Goal: Information Seeking & Learning: Learn about a topic

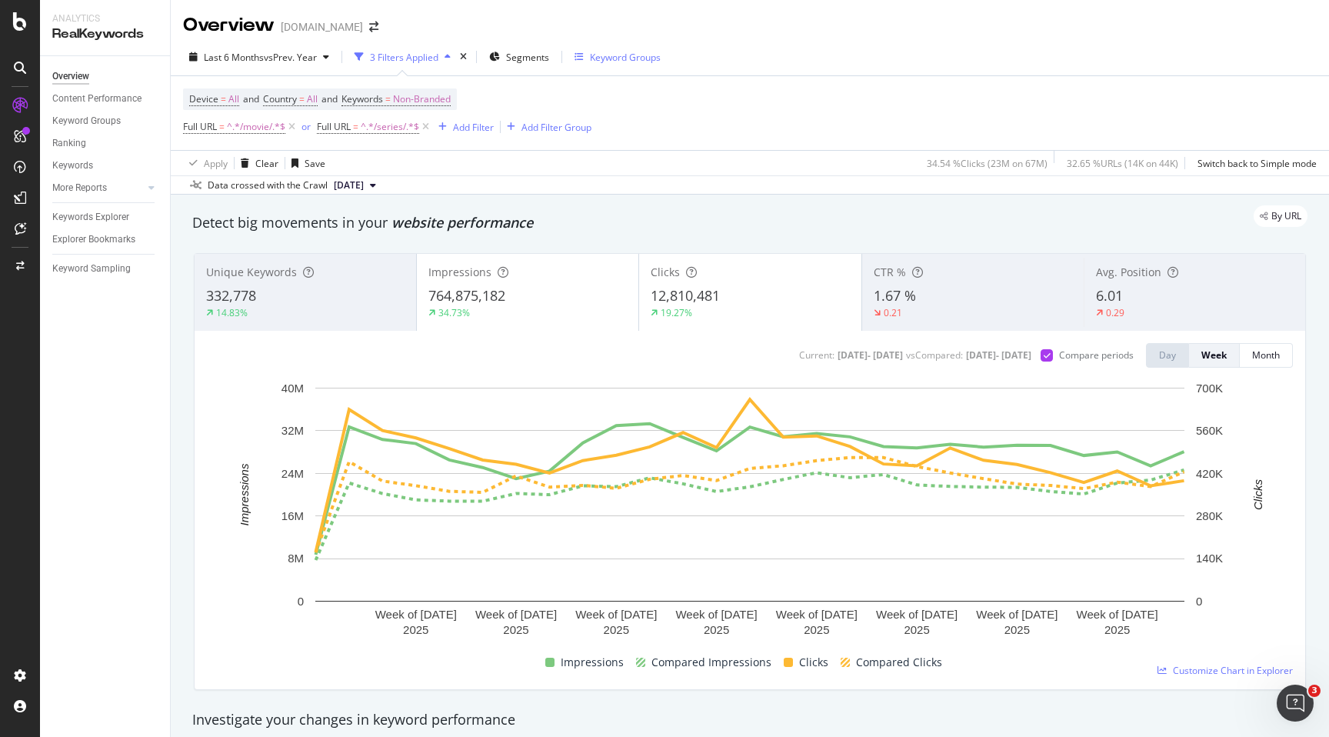
click at [635, 60] on div "Keyword Groups" at bounding box center [625, 57] width 71 height 13
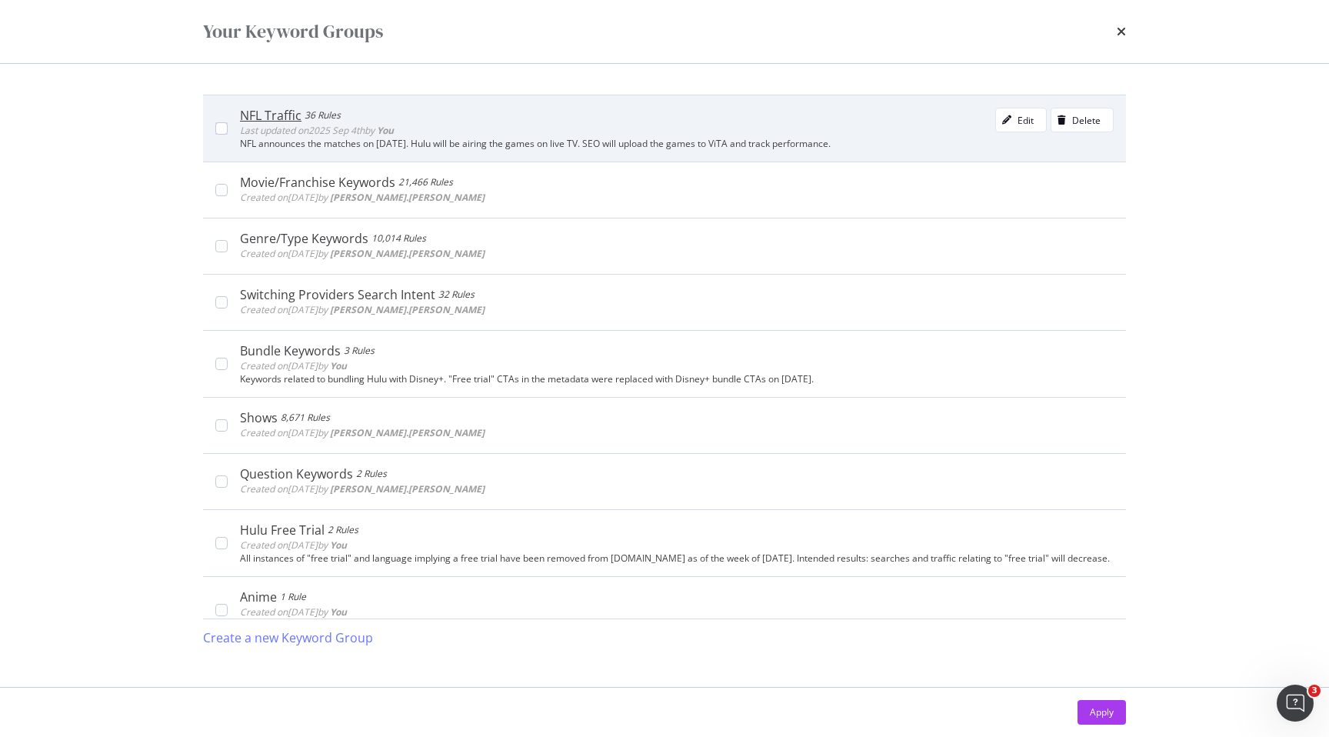
click at [554, 132] on div "NFL Traffic 36 Rules Last updated on [DATE] by You Edit Delete" at bounding box center [677, 123] width 874 height 31
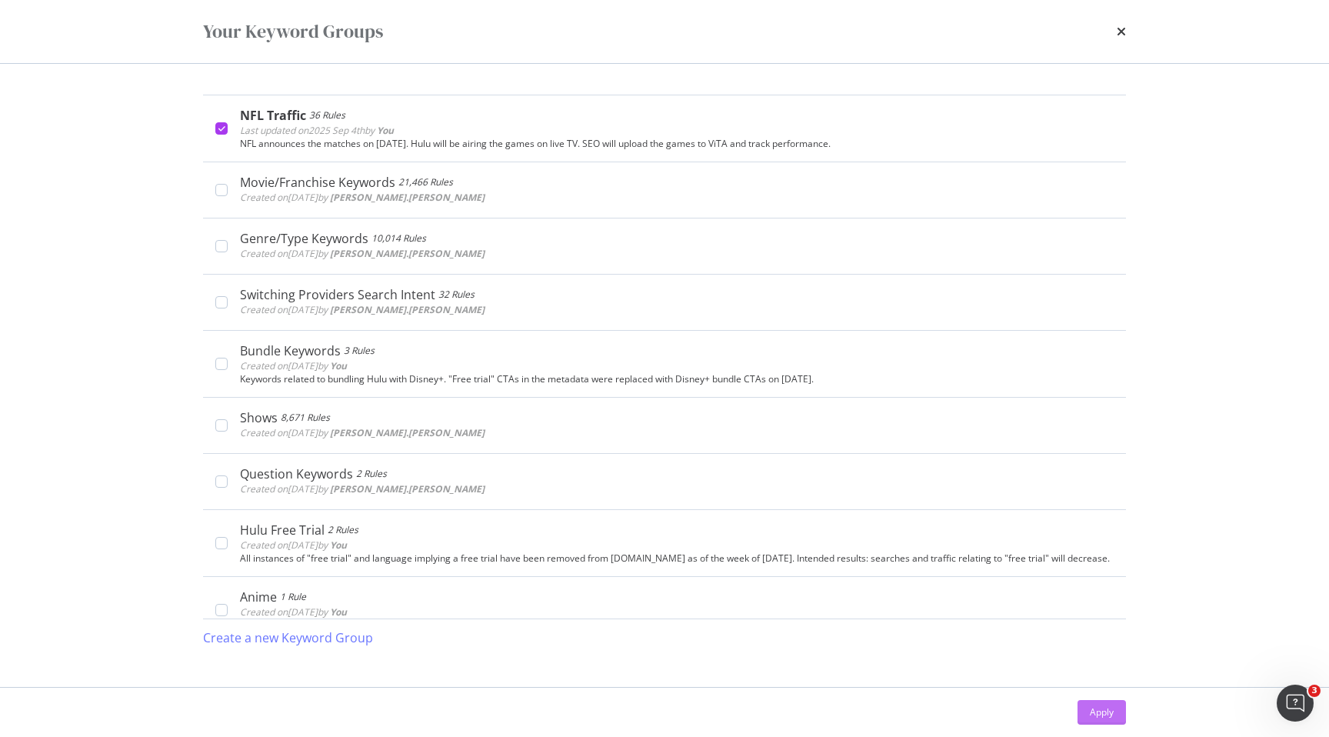
click at [1106, 717] on div "Apply" at bounding box center [1102, 711] width 24 height 13
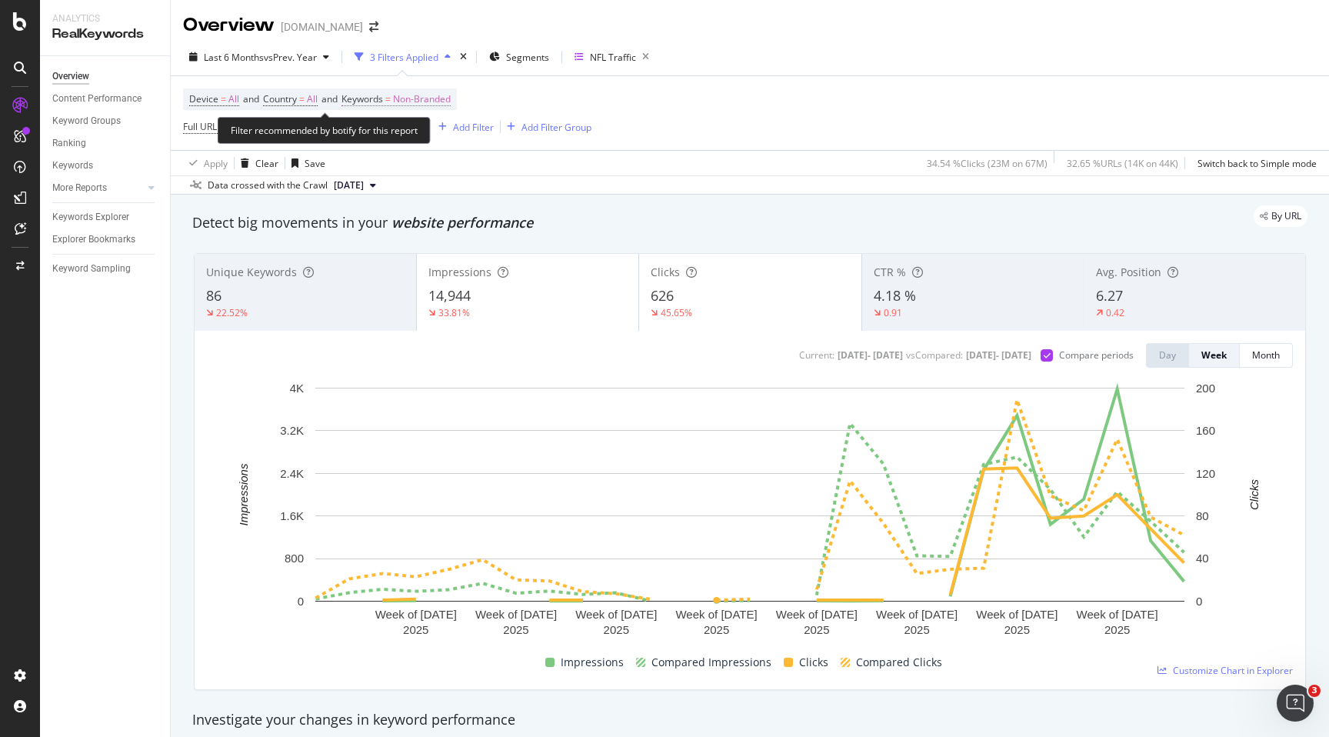
click at [439, 102] on span "Non-Branded" at bounding box center [422, 99] width 58 height 22
click at [419, 135] on span "Non-Branded" at bounding box center [397, 135] width 64 height 13
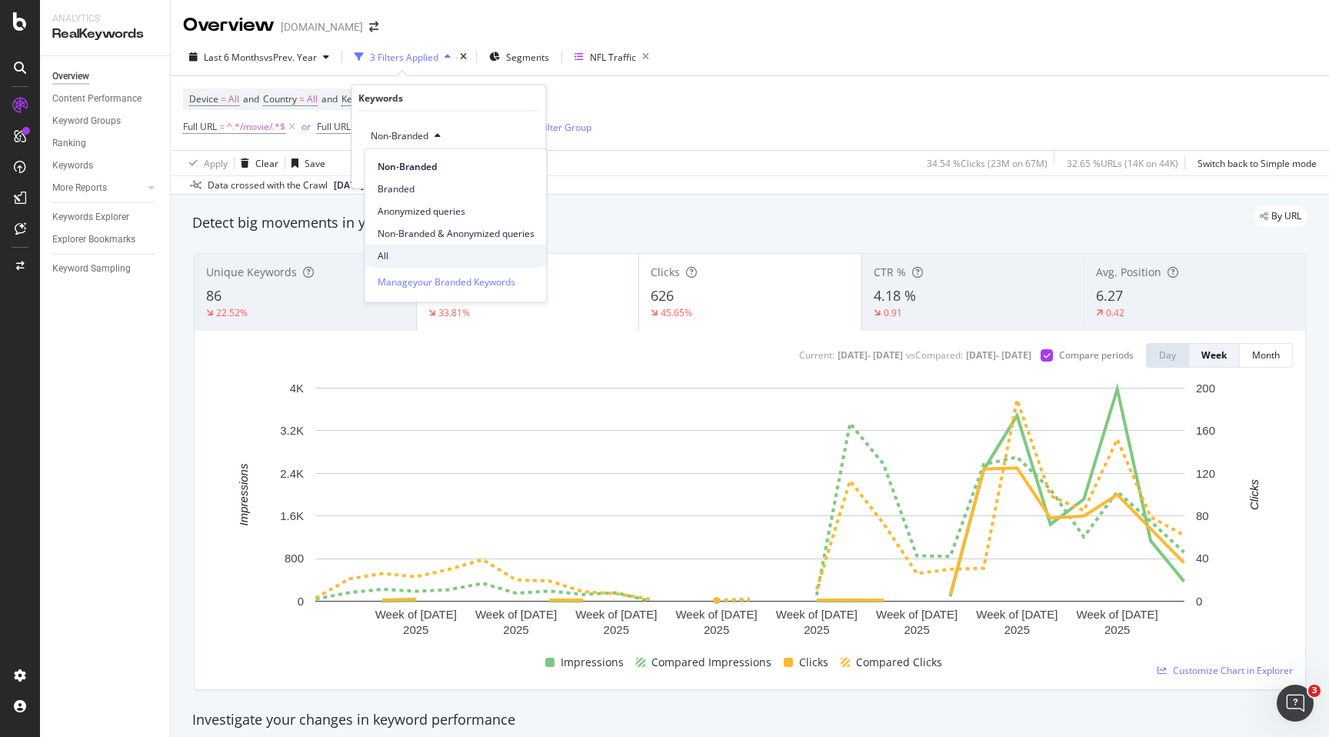
click at [389, 252] on span "All" at bounding box center [456, 255] width 157 height 14
click at [522, 168] on div "Apply" at bounding box center [522, 168] width 24 height 13
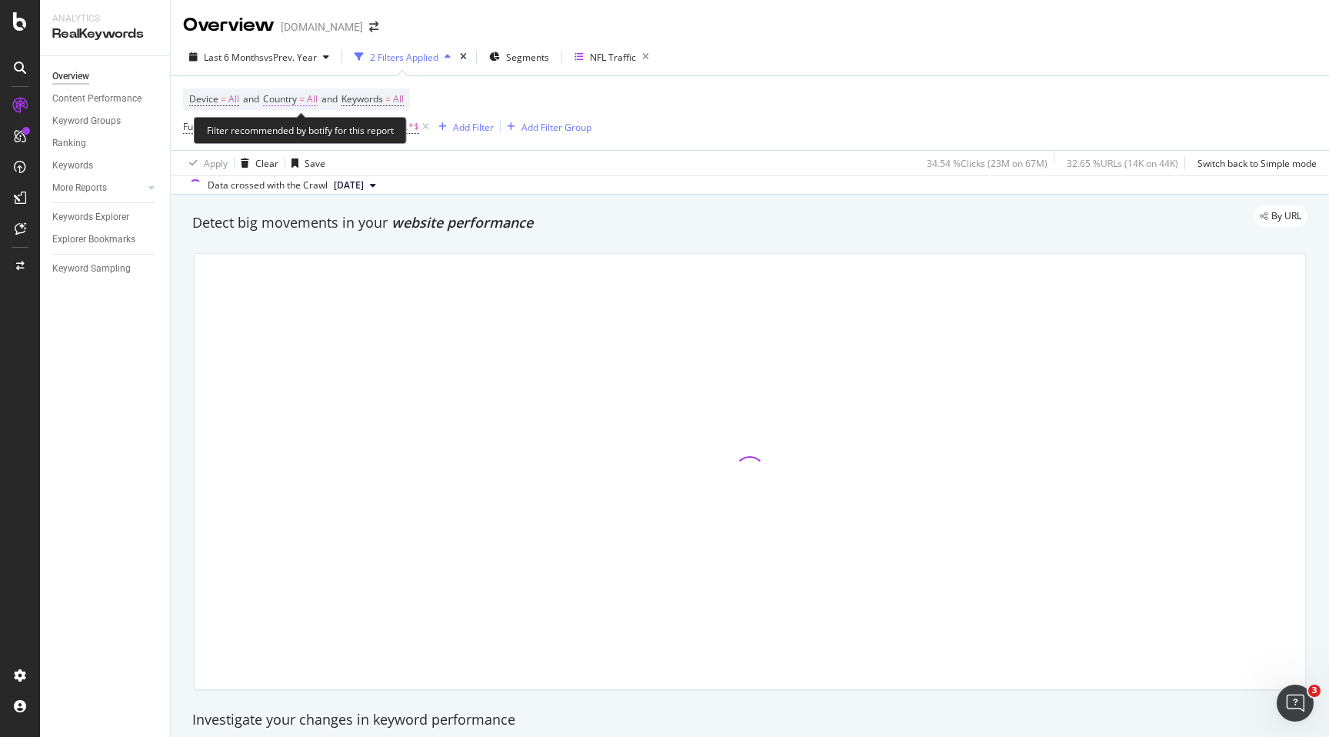
click at [314, 102] on span "All" at bounding box center [312, 99] width 11 height 22
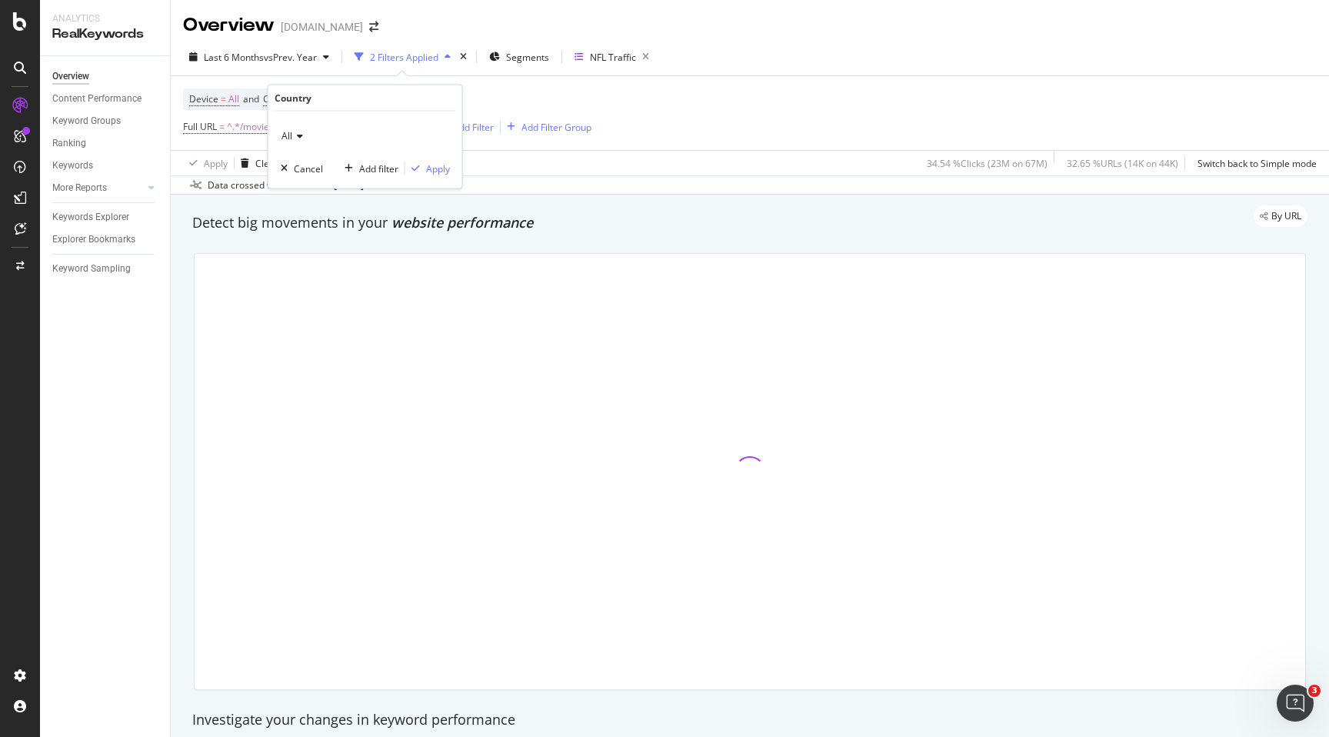
click at [304, 135] on div "All" at bounding box center [365, 136] width 169 height 25
click at [300, 192] on span "[GEOGRAPHIC_DATA]" at bounding box center [334, 187] width 93 height 13
click at [436, 167] on div "Apply" at bounding box center [438, 168] width 24 height 13
click at [426, 127] on icon at bounding box center [425, 126] width 13 height 15
click at [292, 125] on icon at bounding box center [291, 126] width 13 height 15
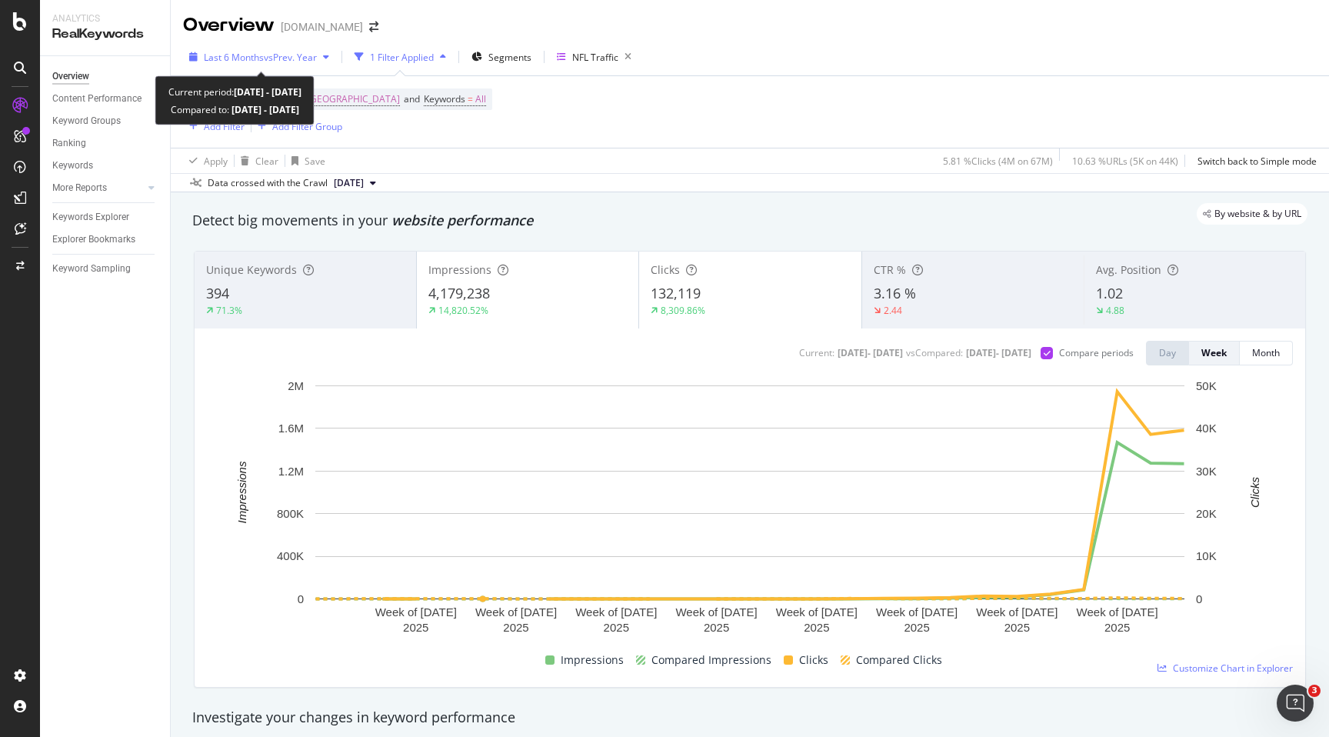
click at [333, 52] on div "button" at bounding box center [326, 56] width 18 height 9
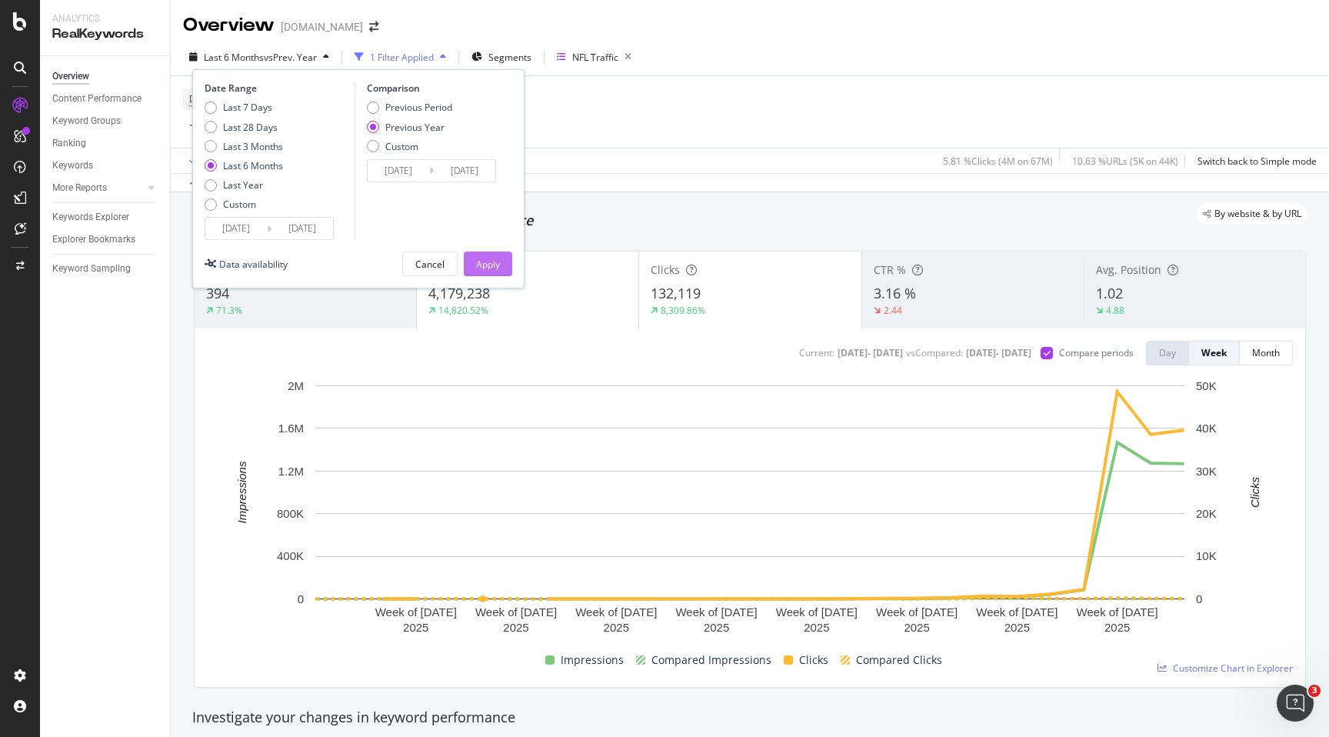
click at [492, 258] on div "Apply" at bounding box center [488, 264] width 24 height 13
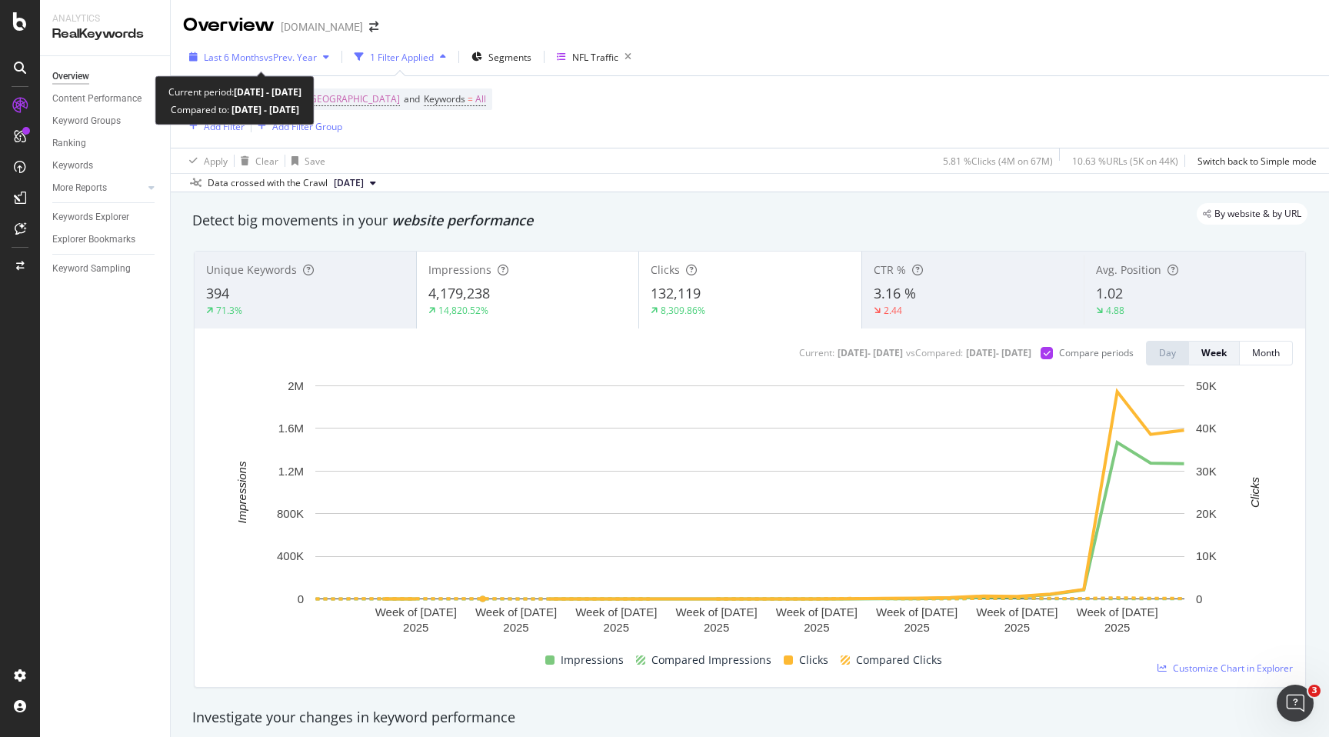
click at [325, 58] on div "button" at bounding box center [326, 56] width 18 height 9
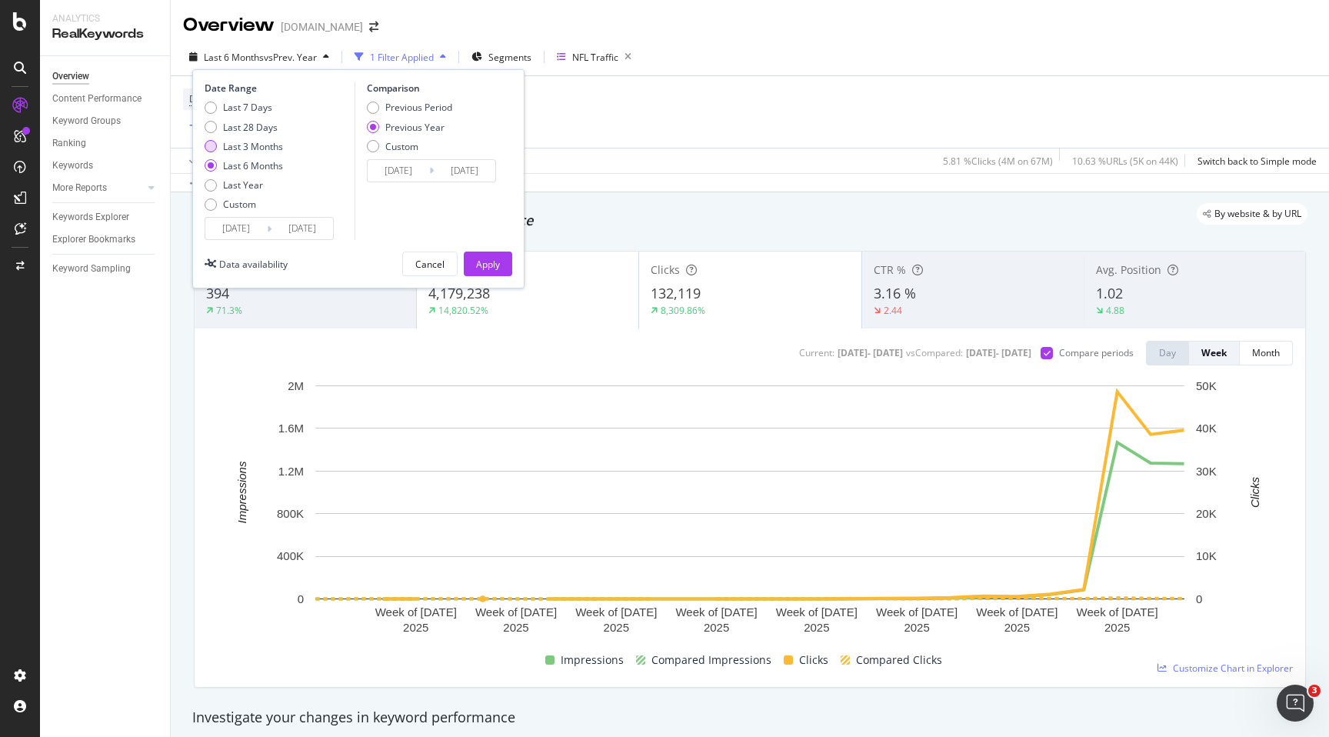
click at [267, 150] on div "Last 3 Months" at bounding box center [253, 146] width 60 height 13
type input "[DATE]"
click at [499, 270] on div "Apply" at bounding box center [488, 264] width 24 height 13
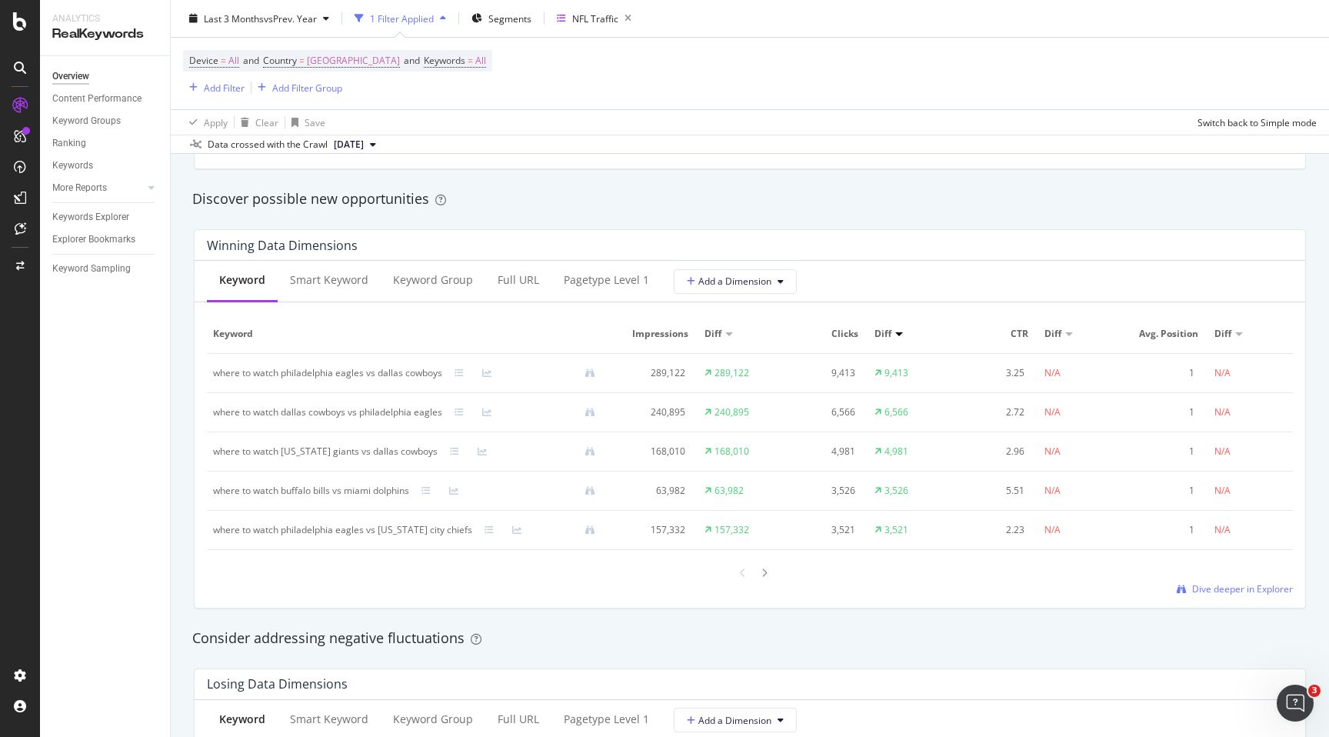
scroll to position [1323, 0]
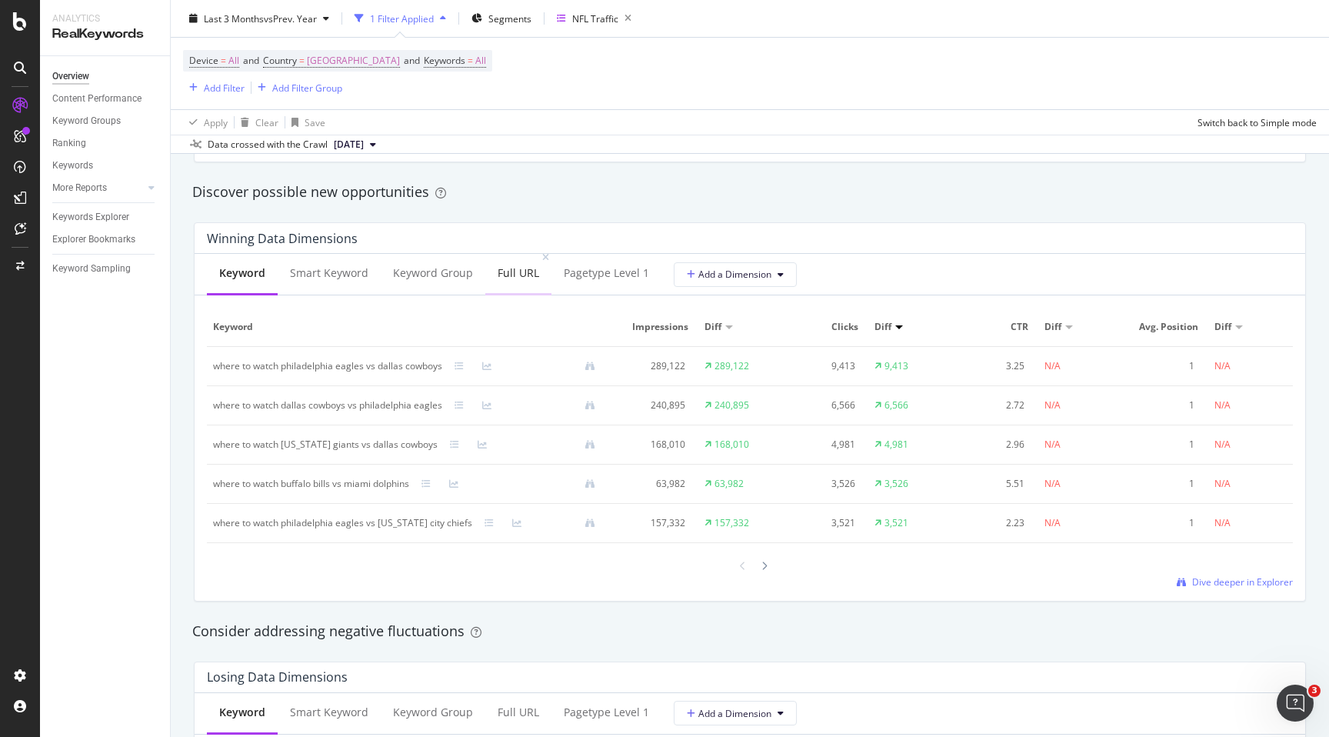
click at [509, 281] on div "Full URL" at bounding box center [518, 274] width 66 height 42
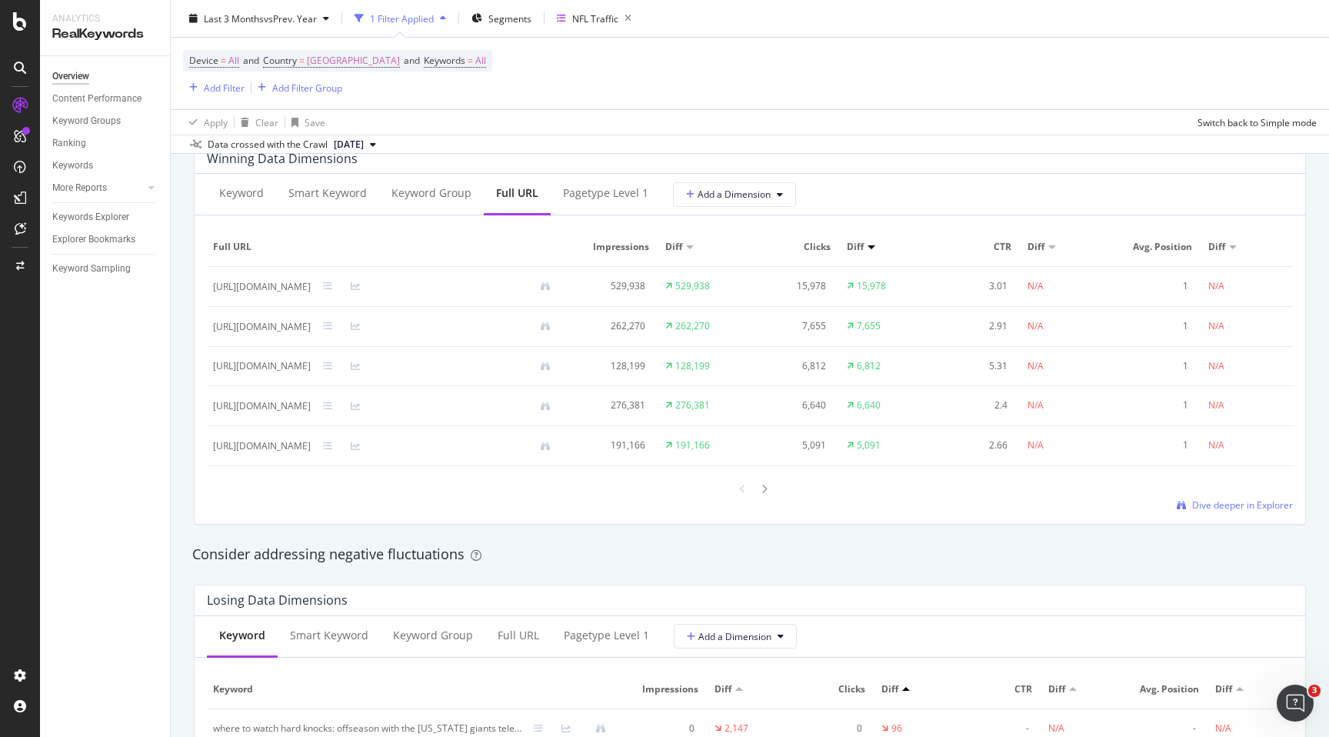
scroll to position [1362, 0]
